Goal: Task Accomplishment & Management: Contribute content

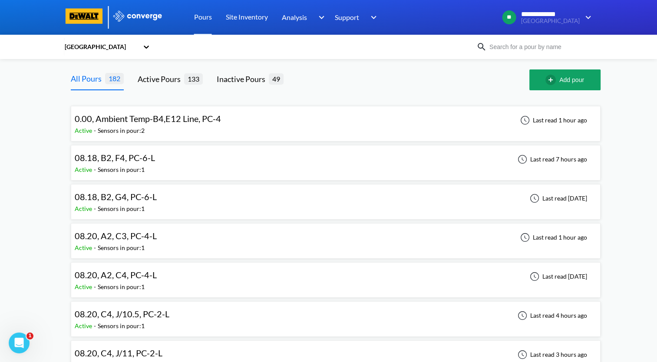
click at [137, 237] on span "08.20, A2, C3, PC-4-L" at bounding box center [116, 236] width 82 height 10
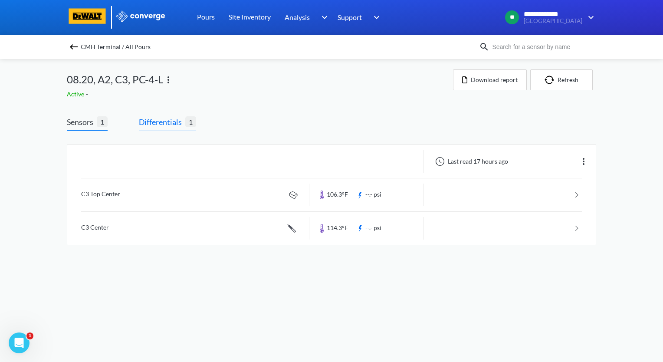
click at [171, 123] on span "Differentials" at bounding box center [162, 122] width 46 height 12
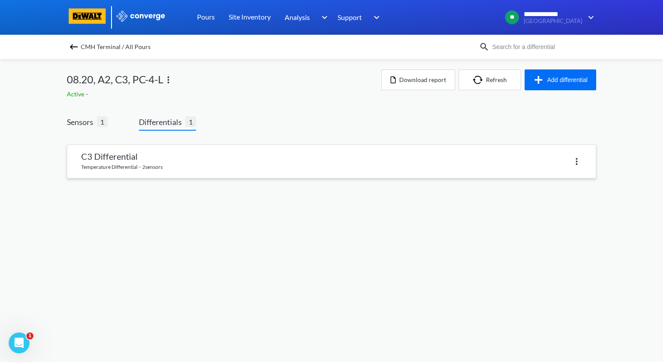
click at [167, 153] on link at bounding box center [331, 161] width 529 height 33
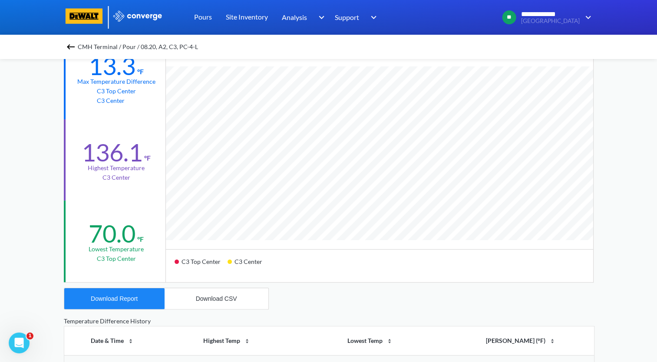
scroll to position [174, 0]
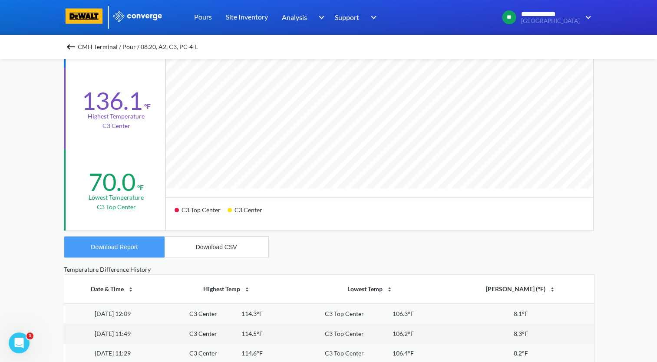
click at [128, 250] on div "Download Report" at bounding box center [114, 247] width 47 height 7
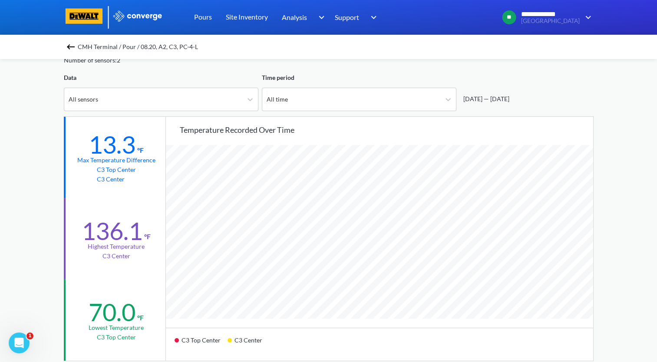
scroll to position [43, 0]
click at [73, 46] on img at bounding box center [71, 47] width 10 height 10
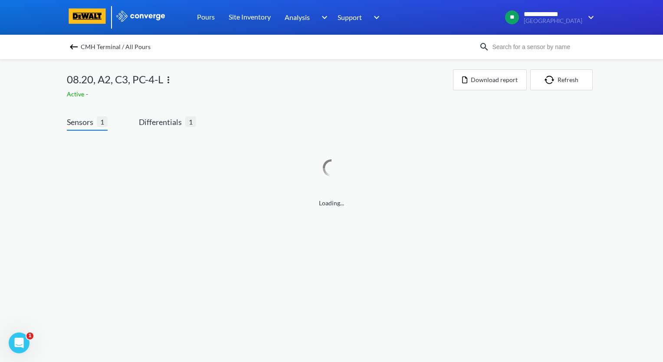
click at [167, 82] on img at bounding box center [168, 80] width 10 height 10
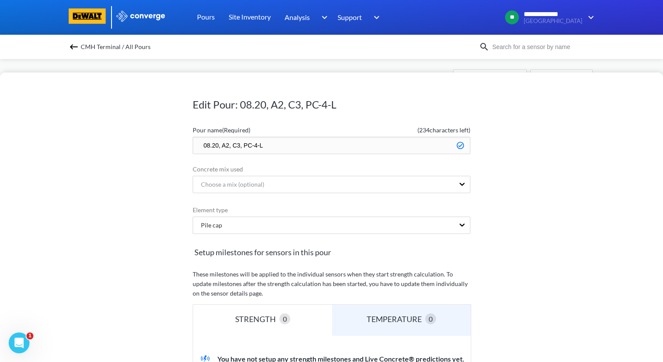
click at [198, 144] on input "08.20, A2, C3, PC-4-L" at bounding box center [332, 145] width 278 height 17
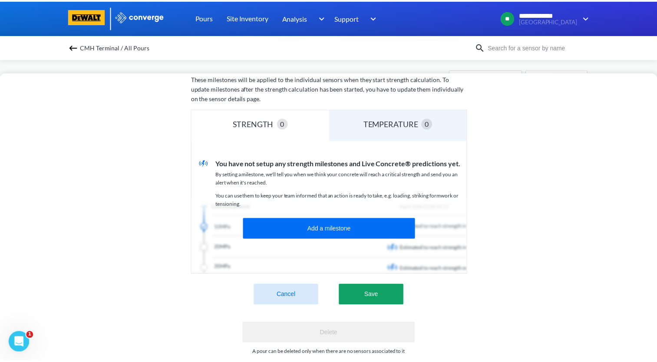
scroll to position [215, 0]
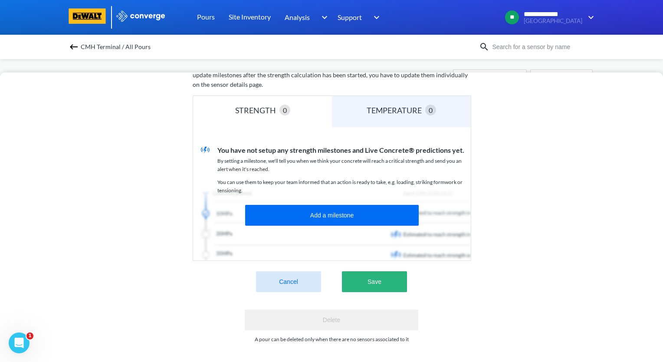
type input "zzz.08.20, A2, C3, PC-4-L"
click at [384, 279] on button "Save" at bounding box center [374, 281] width 65 height 21
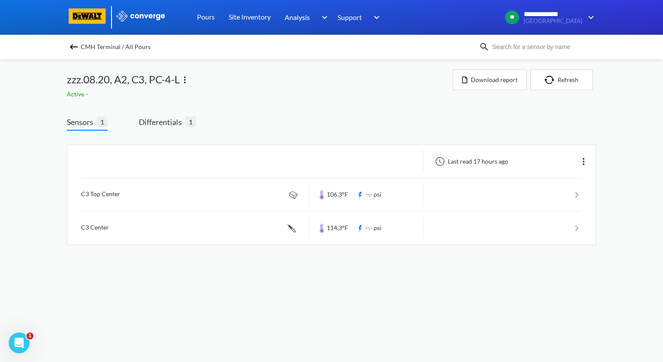
click at [73, 47] on img at bounding box center [74, 47] width 10 height 10
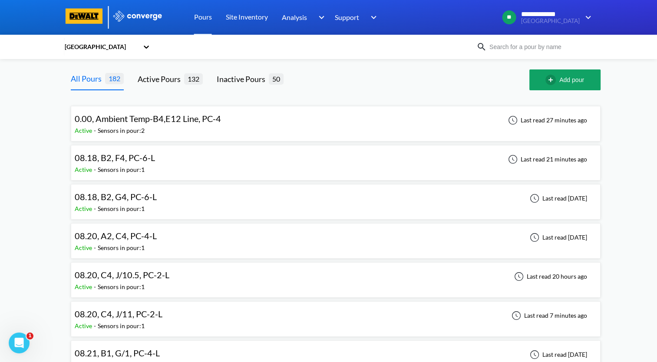
scroll to position [43, 0]
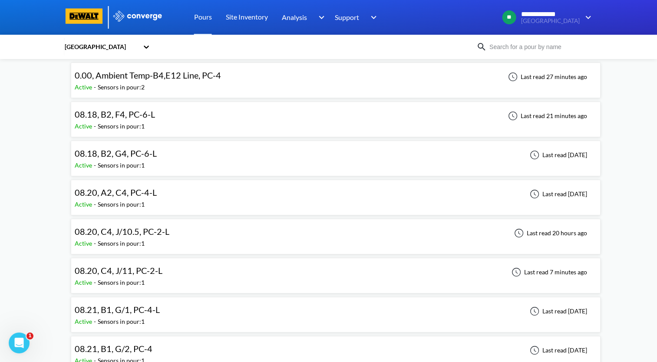
click at [175, 271] on div "08.20, C4, J/11, PC-2-L Active - Sensors in pour: 1 Last read 7 minutes ago" at bounding box center [336, 276] width 522 height 28
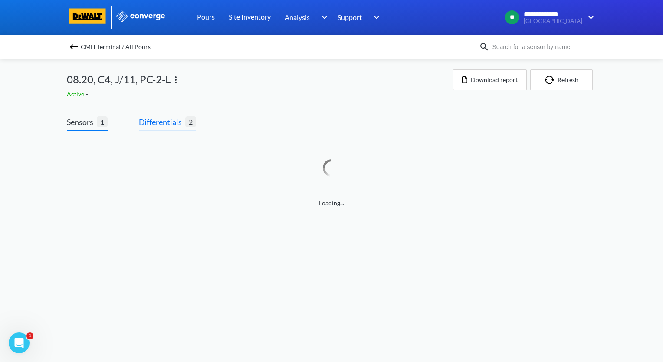
click at [166, 124] on span "Differentials" at bounding box center [162, 122] width 46 height 12
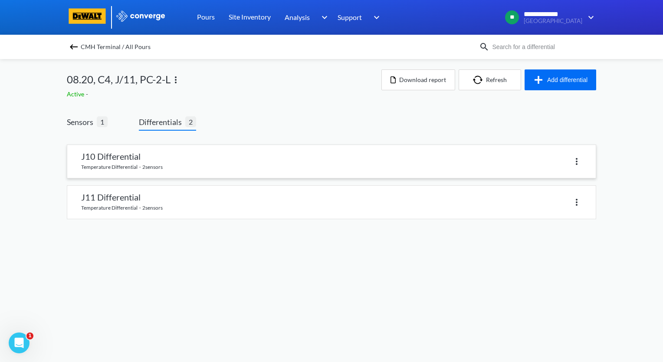
click at [577, 163] on img at bounding box center [577, 161] width 10 height 10
click at [557, 162] on div "Delete" at bounding box center [555, 161] width 56 height 16
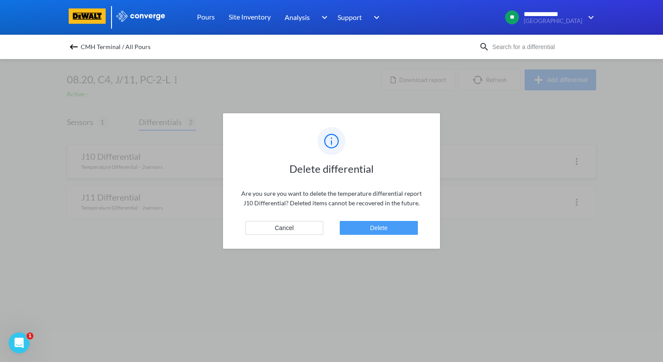
click at [386, 227] on button "Delete" at bounding box center [379, 228] width 78 height 14
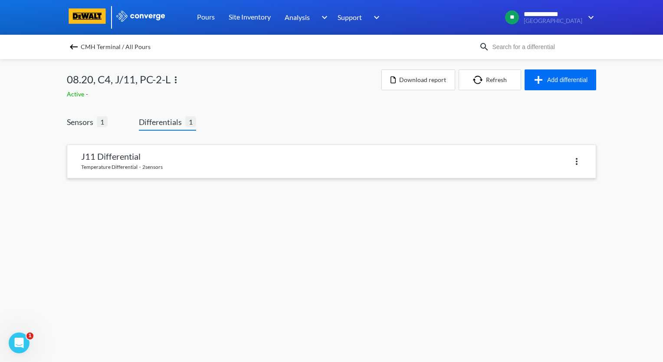
click at [198, 165] on link at bounding box center [331, 161] width 529 height 33
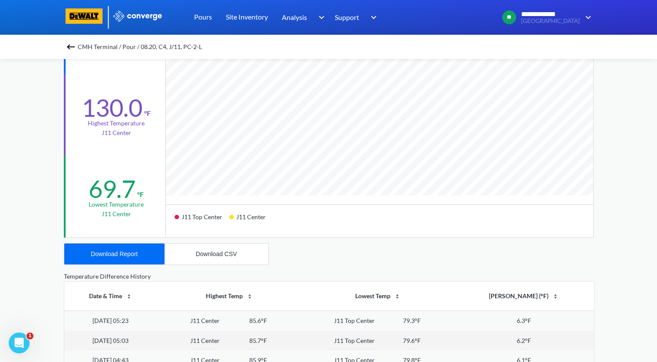
scroll to position [174, 0]
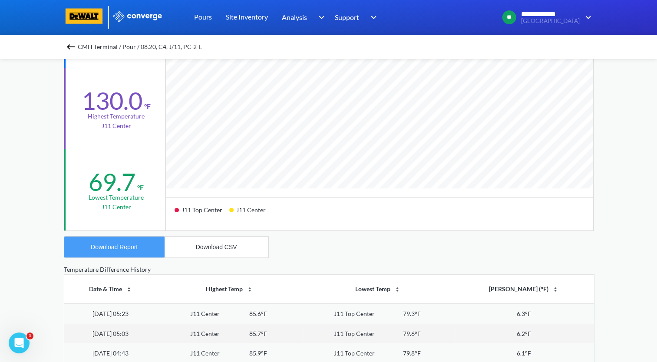
click at [120, 248] on div "Download Report" at bounding box center [114, 247] width 47 height 7
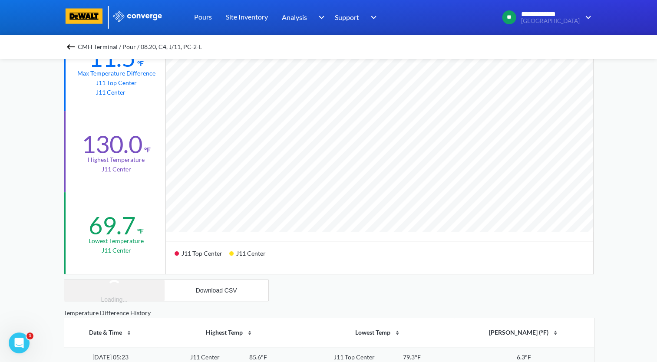
scroll to position [87, 0]
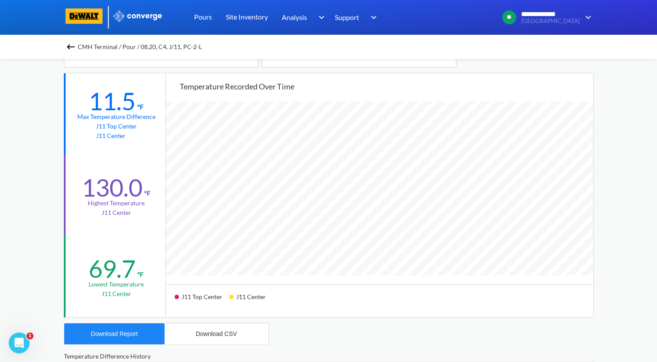
click at [76, 46] on img at bounding box center [71, 47] width 10 height 10
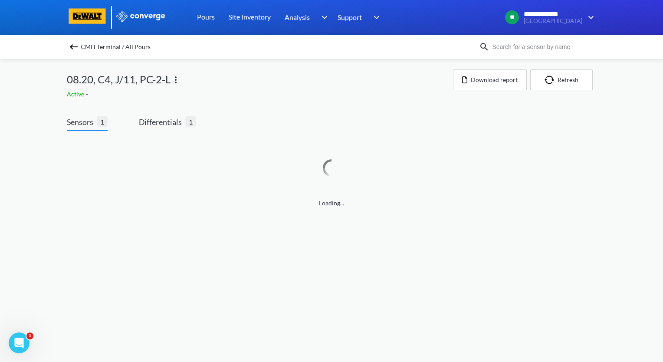
click at [175, 81] on img at bounding box center [176, 80] width 10 height 10
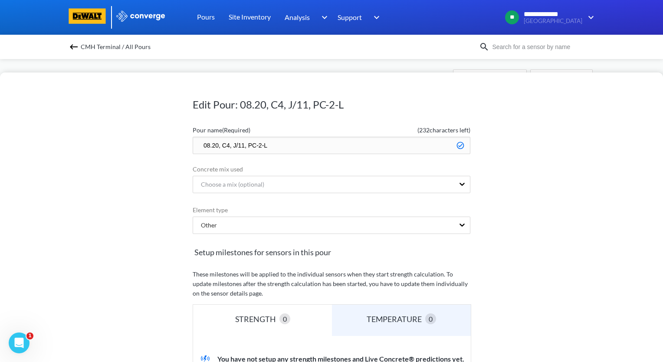
click at [196, 143] on input "08.20, C4, J/11, PC-2-L" at bounding box center [332, 145] width 278 height 17
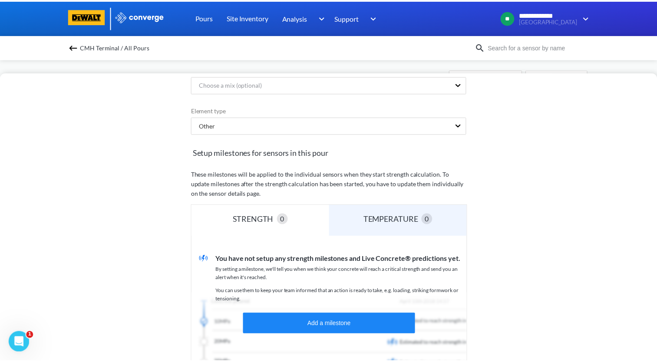
scroll to position [174, 0]
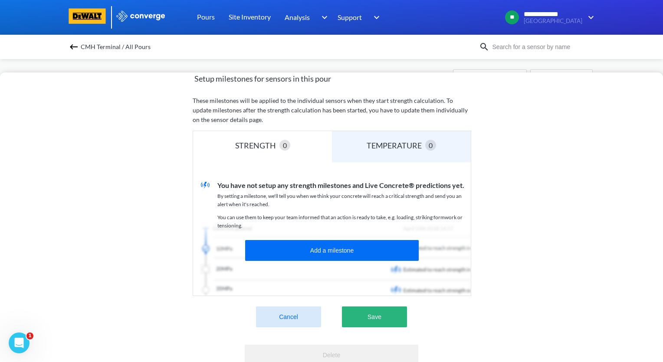
type input "zzz.08.20, C4, J/11, PC-2-L"
click at [382, 325] on button "Save" at bounding box center [374, 317] width 65 height 21
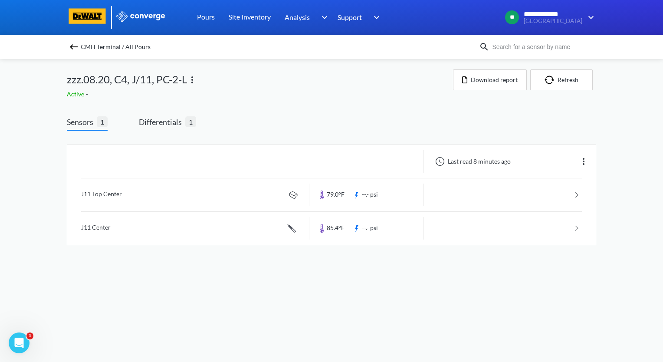
click at [71, 49] on img at bounding box center [74, 47] width 10 height 10
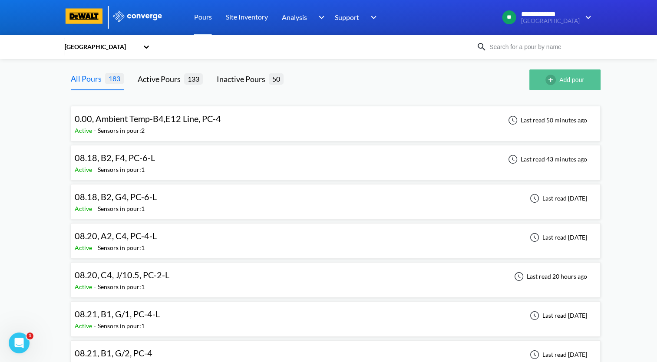
click at [551, 83] on img "button" at bounding box center [552, 80] width 14 height 10
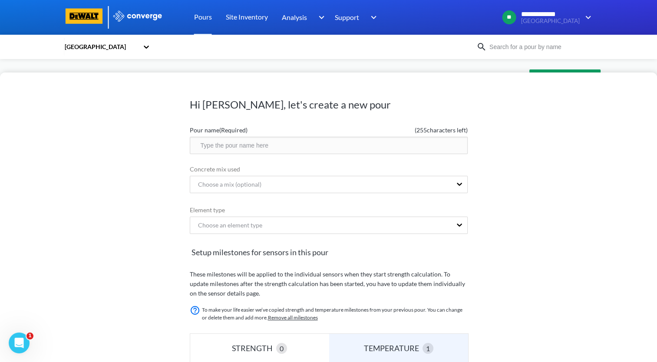
click at [275, 149] on input "text" at bounding box center [329, 145] width 278 height 17
type input "08.28, B3, G/8.5, PC-4-L"
click at [299, 228] on div "Choose an element type" at bounding box center [329, 225] width 278 height 17
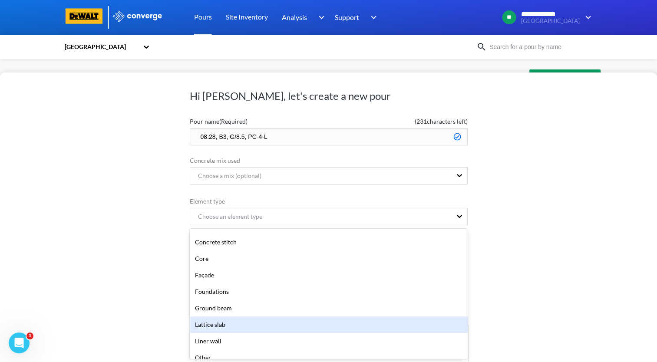
scroll to position [87, 0]
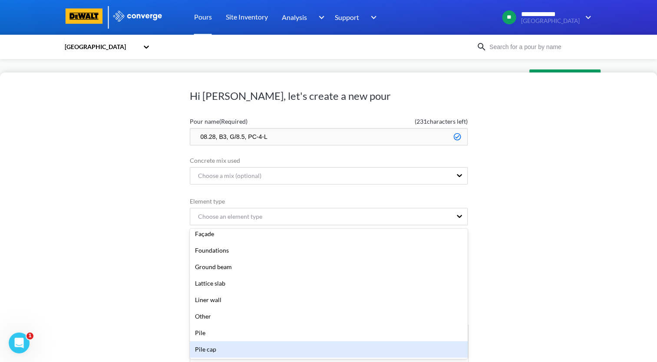
click at [231, 349] on div "Pile cap" at bounding box center [329, 349] width 278 height 16
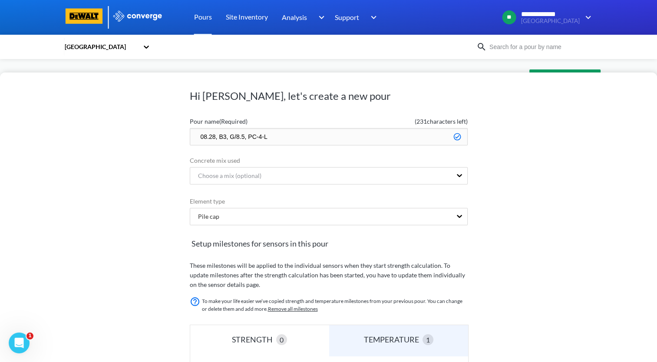
drag, startPoint x: 320, startPoint y: 131, endPoint x: 154, endPoint y: 142, distance: 166.6
click at [154, 142] on div "Hi [PERSON_NAME], let's create a new pour Pour name (Required) ( 231 characters…" at bounding box center [328, 218] width 657 height 290
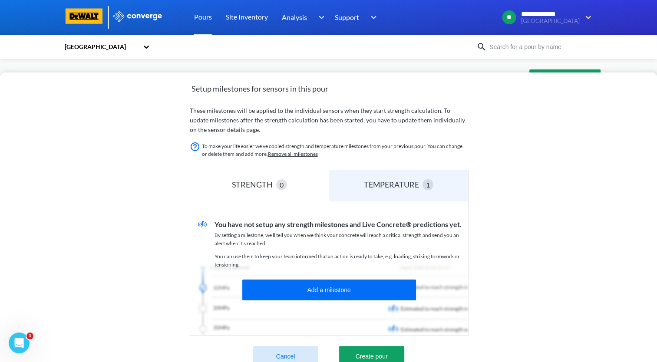
scroll to position [188, 0]
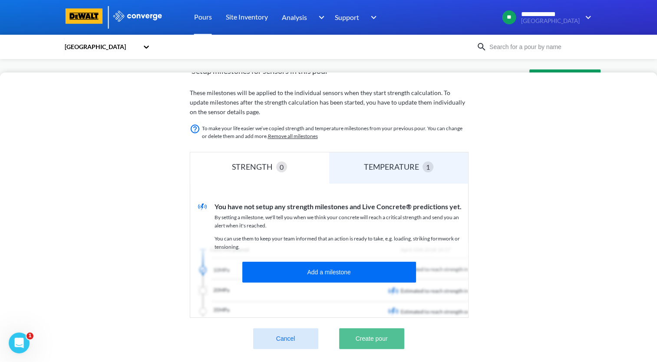
click at [376, 328] on button "Create pour" at bounding box center [371, 338] width 65 height 21
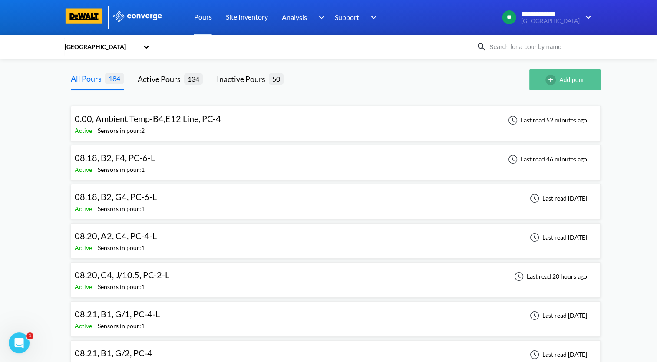
click at [577, 76] on button "Add pour" at bounding box center [564, 79] width 71 height 21
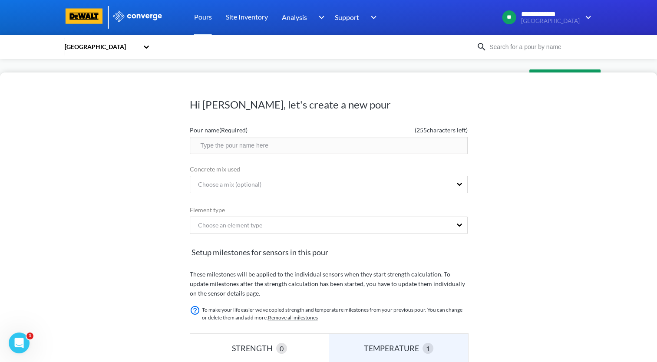
click at [273, 151] on input "text" at bounding box center [329, 145] width 278 height 17
paste input "08.28, B3, G/8.5, PC-4-L"
click at [235, 145] on input "08.28, B3, G/8.5, PC-4-L" at bounding box center [329, 145] width 278 height 17
type input "08.28, B3, H/8.5, PC-4-L"
click at [283, 231] on div "Choose an element type" at bounding box center [329, 225] width 278 height 17
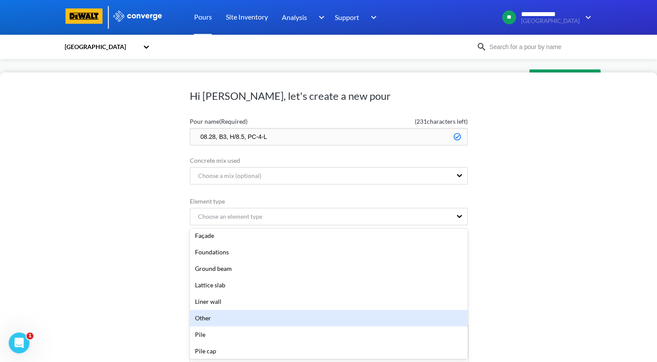
scroll to position [87, 0]
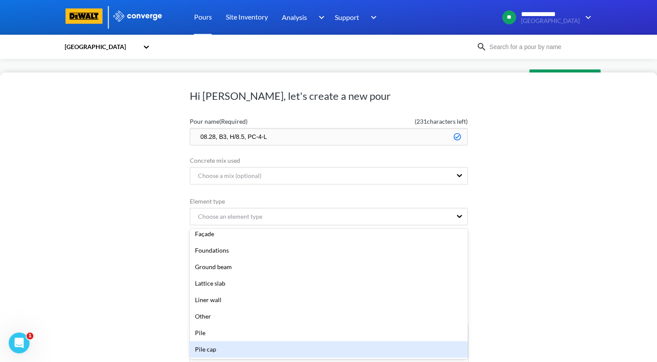
click at [260, 346] on div "Pile cap" at bounding box center [329, 349] width 278 height 16
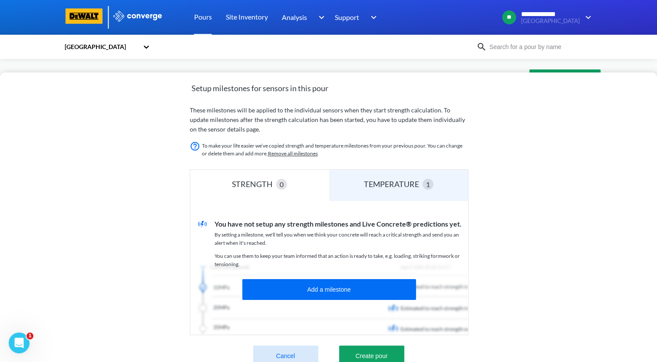
scroll to position [188, 0]
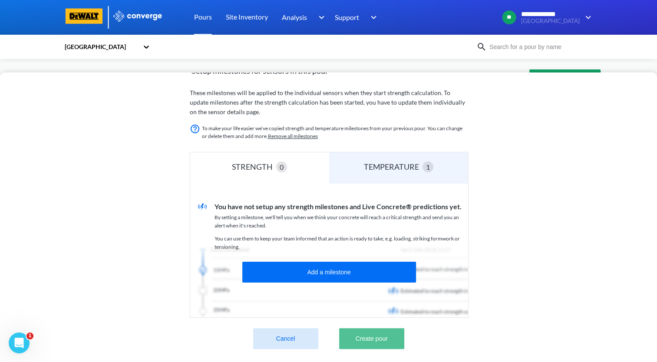
click at [391, 333] on button "Create pour" at bounding box center [371, 338] width 65 height 21
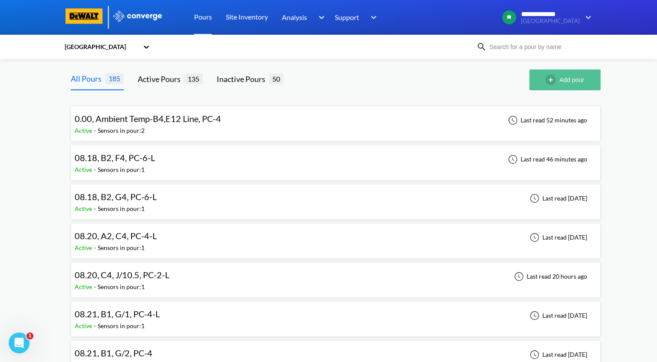
click at [537, 88] on button "Add pour" at bounding box center [564, 79] width 71 height 21
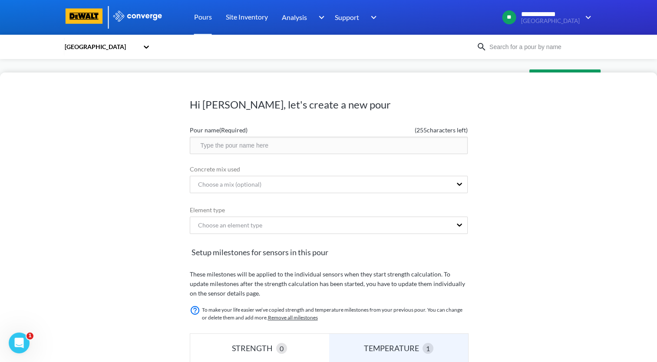
click at [253, 144] on input "text" at bounding box center [329, 145] width 278 height 17
paste input "08.28, B3, G/8.5, PC-4-L"
click at [234, 147] on input "08.28, B3, G/8.5, PC-4-L" at bounding box center [329, 145] width 278 height 17
drag, startPoint x: 250, startPoint y: 147, endPoint x: 251, endPoint y: 152, distance: 5.3
click at [250, 148] on input "08.28, B3, G.4/8.5, PC-4-L" at bounding box center [329, 145] width 278 height 17
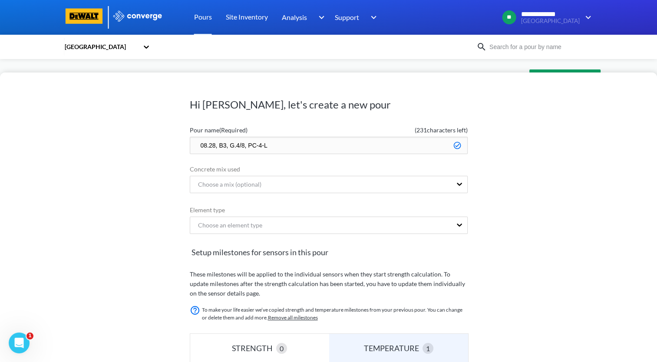
drag, startPoint x: 261, startPoint y: 145, endPoint x: 272, endPoint y: 159, distance: 18.6
click at [261, 145] on input "08.28, B3, G.4/8, PC-4-L" at bounding box center [329, 145] width 278 height 17
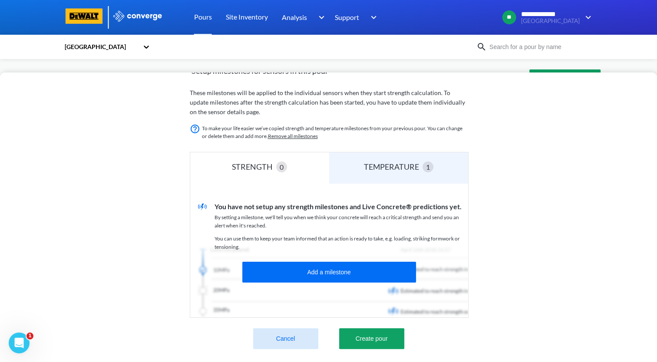
scroll to position [14, 0]
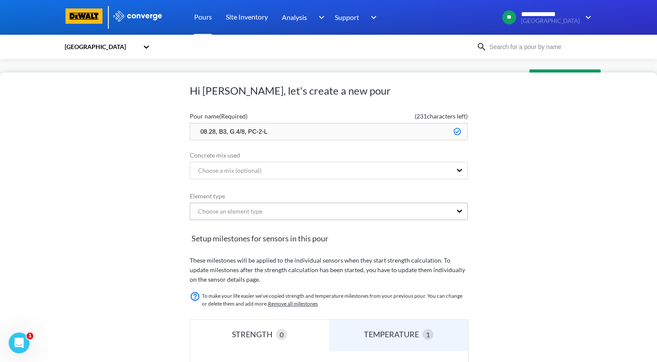
type input "08.28, B3, G.4/8, PC-2-L"
click at [336, 213] on div "Choose an element type" at bounding box center [320, 211] width 261 height 16
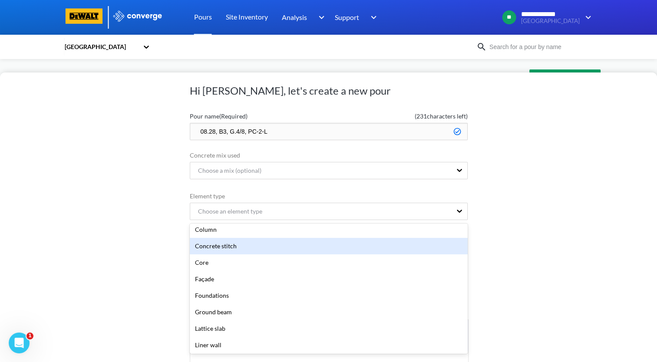
scroll to position [87, 0]
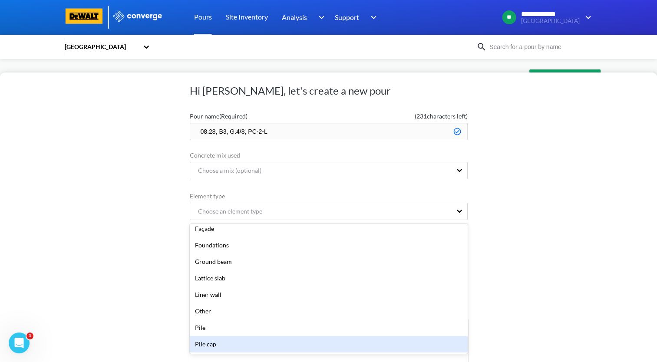
click at [268, 345] on div "Pile cap" at bounding box center [329, 344] width 278 height 16
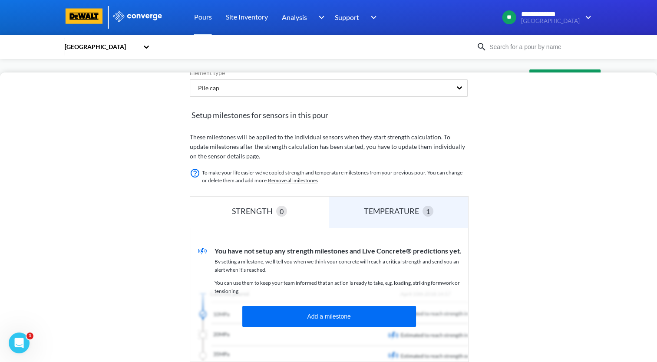
scroll to position [188, 0]
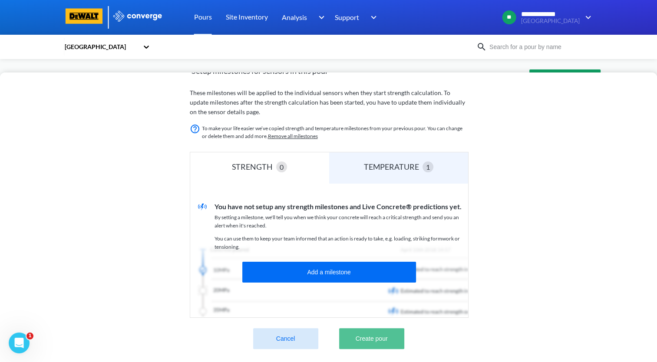
click at [389, 337] on button "Create pour" at bounding box center [371, 338] width 65 height 21
